Goal: Check status: Check status

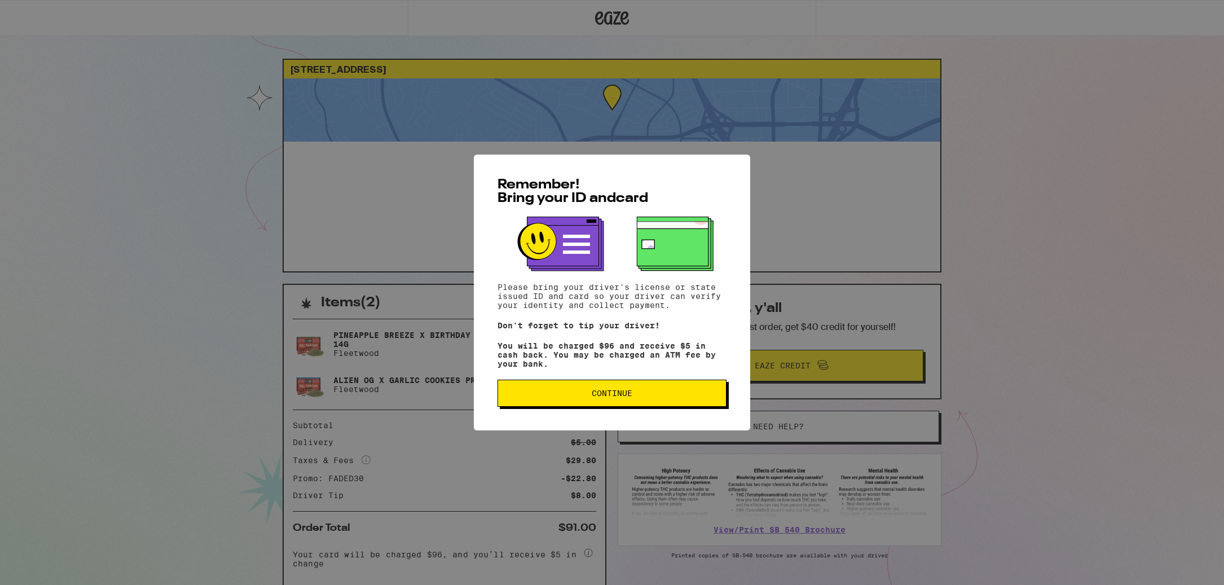
click at [597, 407] on button "Continue" at bounding box center [611, 392] width 229 height 27
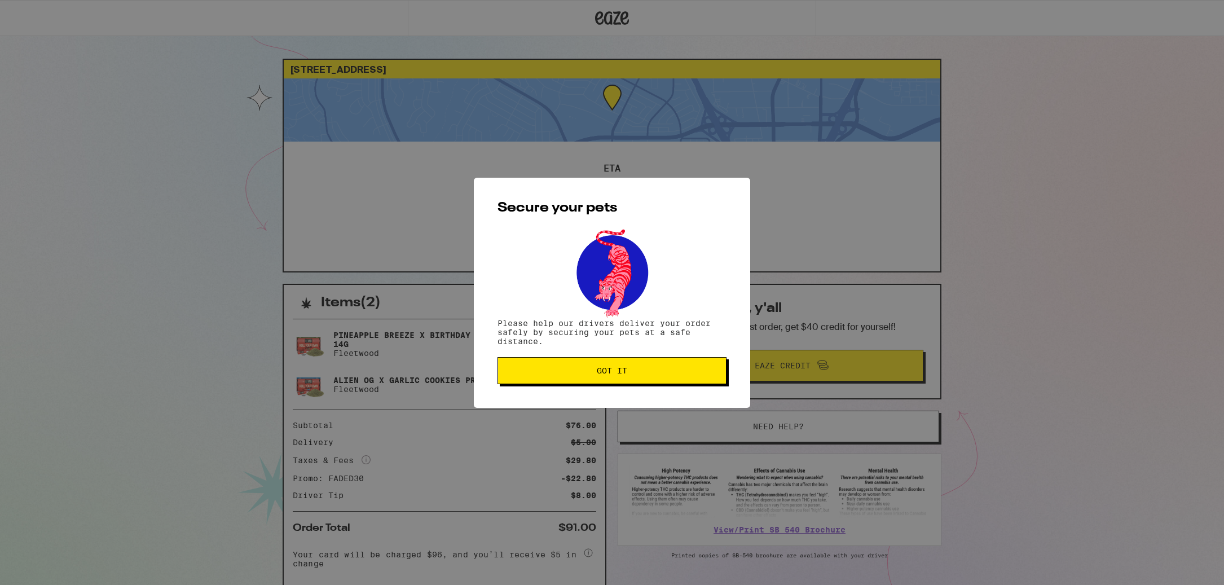
click at [600, 370] on span "Got it" at bounding box center [612, 370] width 30 height 8
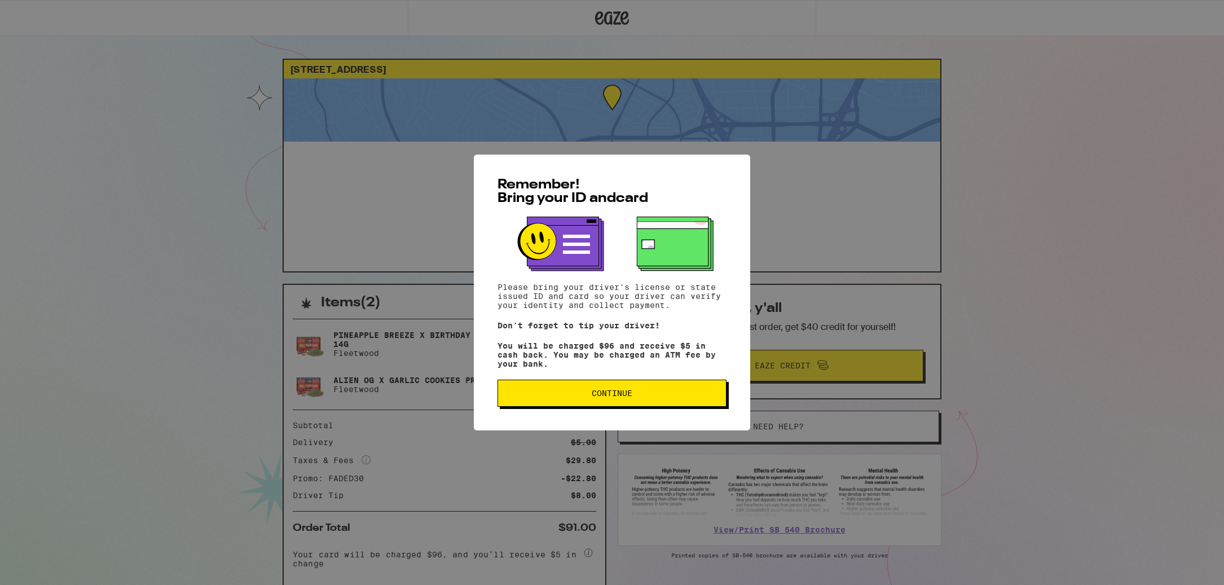
click at [657, 407] on button "Continue" at bounding box center [611, 392] width 229 height 27
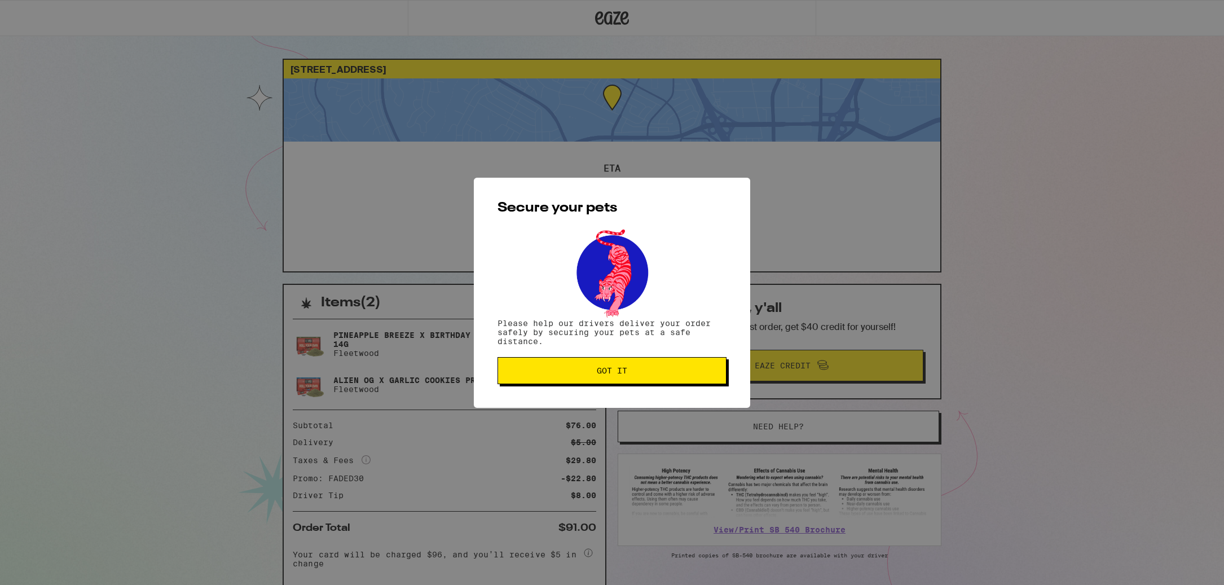
click at [642, 370] on span "Got it" at bounding box center [612, 370] width 210 height 8
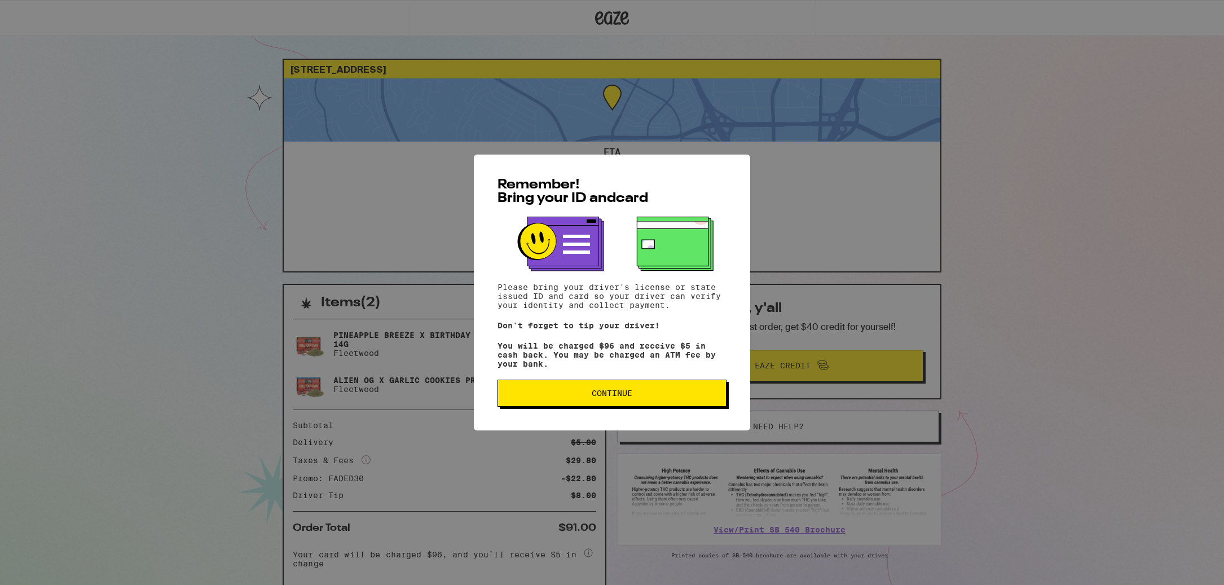
click at [786, 170] on div "Remember! Bring your ID and card Please bring your driver's license or state is…" at bounding box center [612, 292] width 1224 height 585
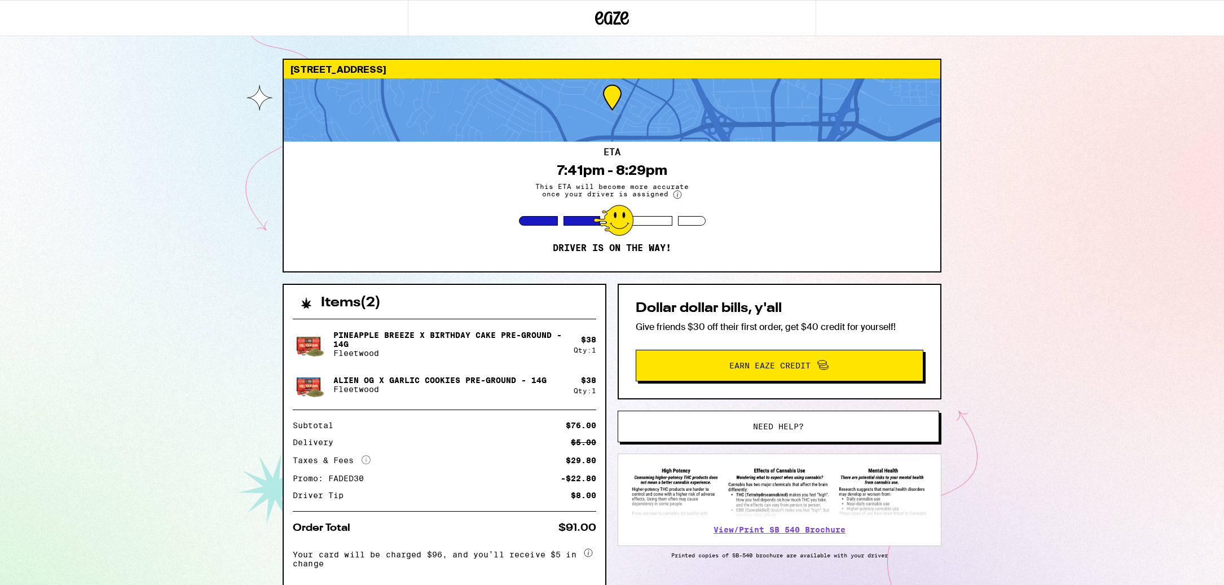
click at [579, 129] on div at bounding box center [612, 109] width 656 height 63
click at [598, 167] on div "7:41pm - 8:29pm" at bounding box center [612, 170] width 110 height 16
click at [643, 248] on p "Driver is on the way!" at bounding box center [612, 247] width 118 height 11
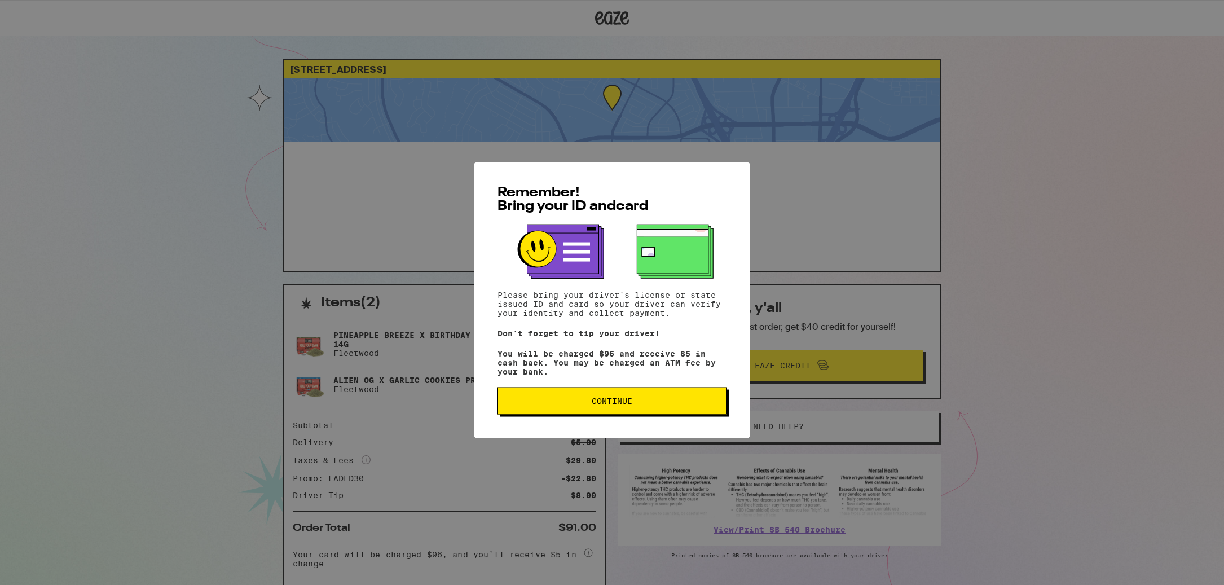
click at [664, 397] on span "Continue" at bounding box center [612, 393] width 210 height 8
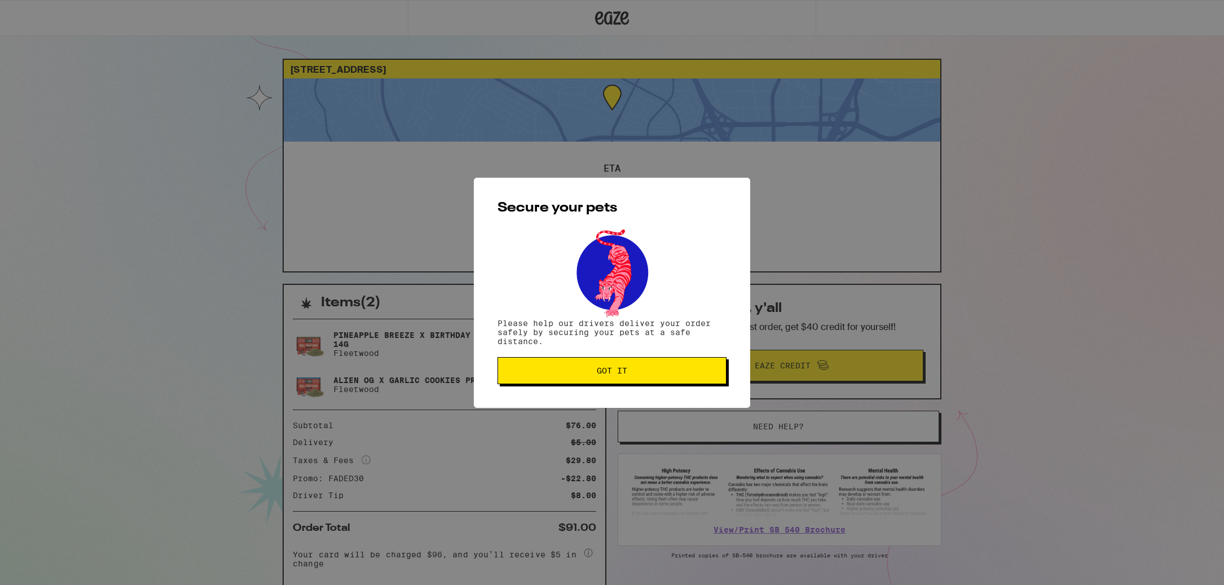
click at [557, 373] on span "Got it" at bounding box center [612, 370] width 210 height 8
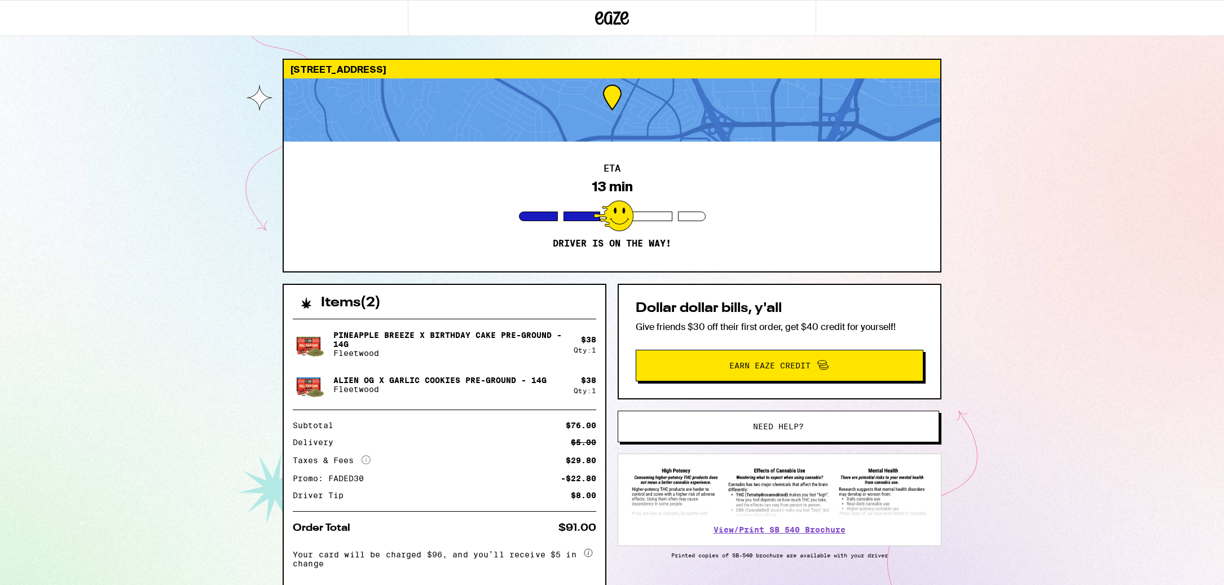
click at [474, 116] on div at bounding box center [612, 109] width 656 height 63
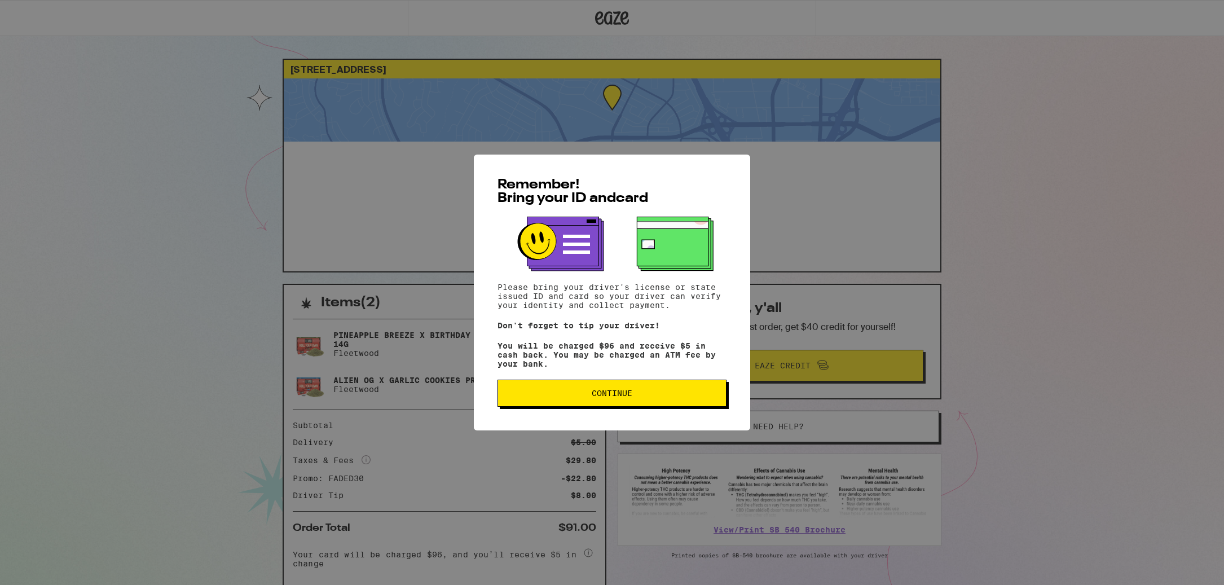
click at [553, 407] on button "Continue" at bounding box center [611, 392] width 229 height 27
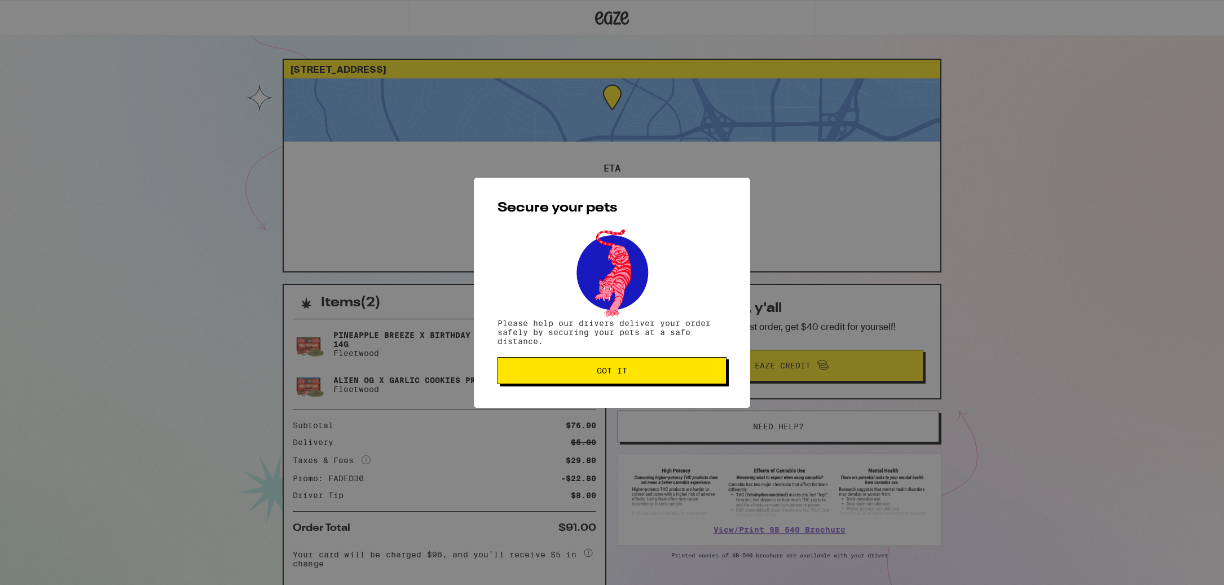
click at [562, 368] on button "Got it" at bounding box center [611, 370] width 229 height 27
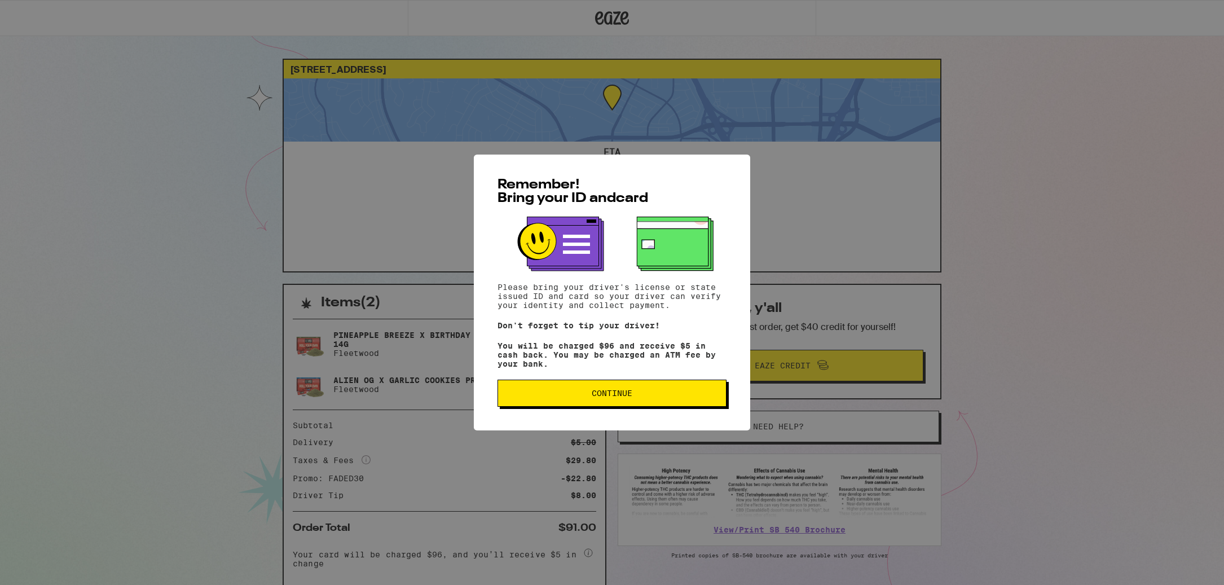
click at [573, 397] on span "Continue" at bounding box center [612, 393] width 210 height 8
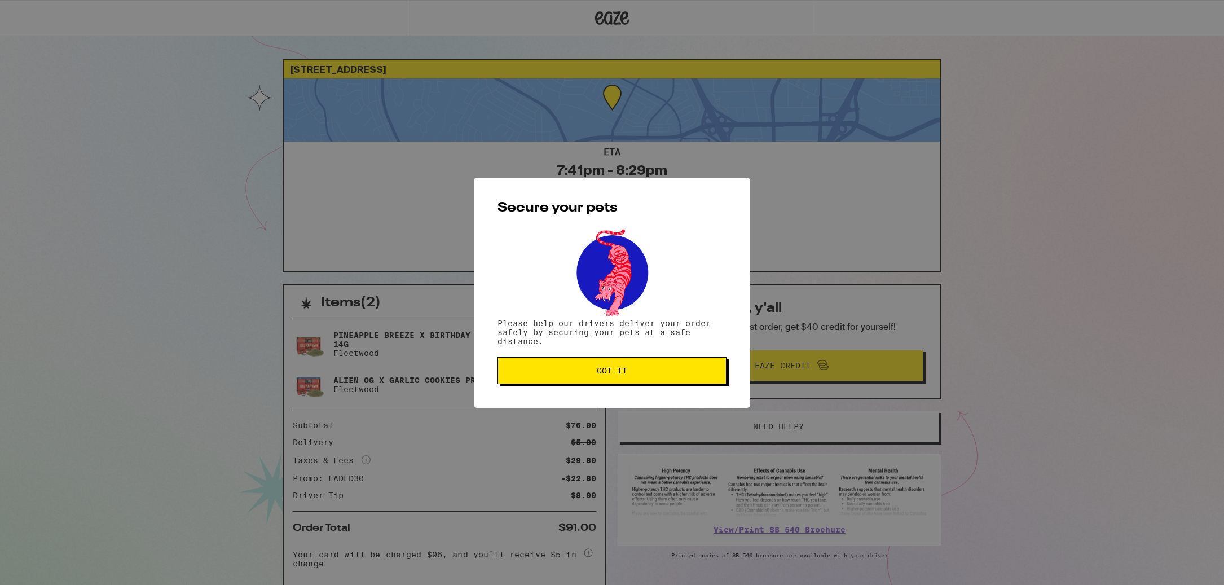
click at [607, 377] on button "Got it" at bounding box center [611, 370] width 229 height 27
